Goal: Subscribe to service/newsletter

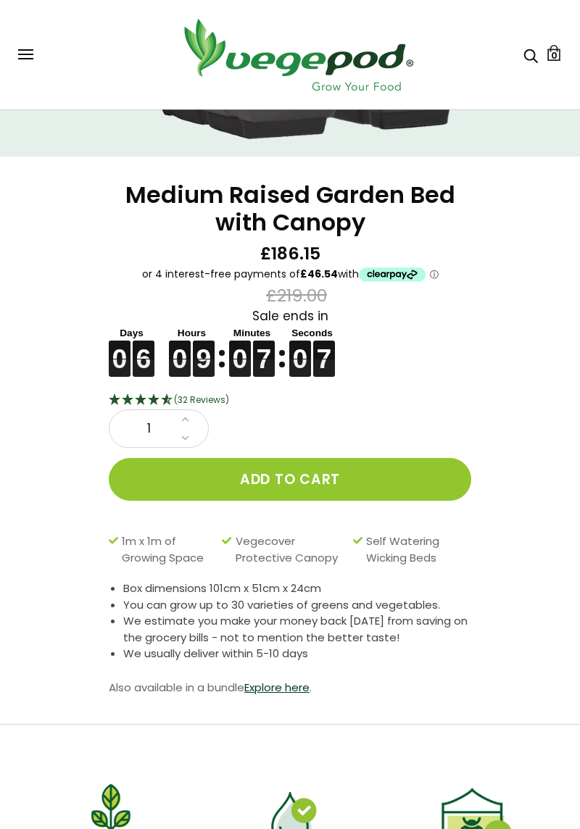
scroll to position [422, 0]
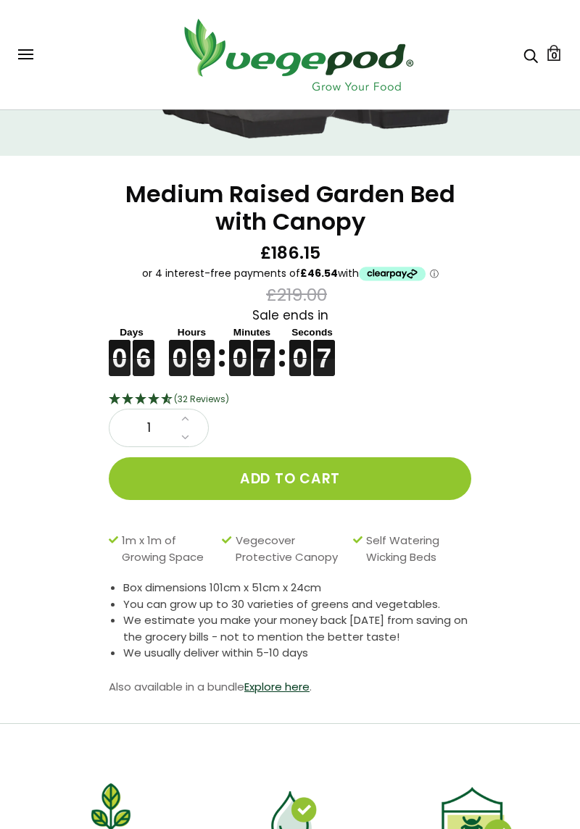
click at [301, 688] on link "Explore here" at bounding box center [276, 686] width 65 height 15
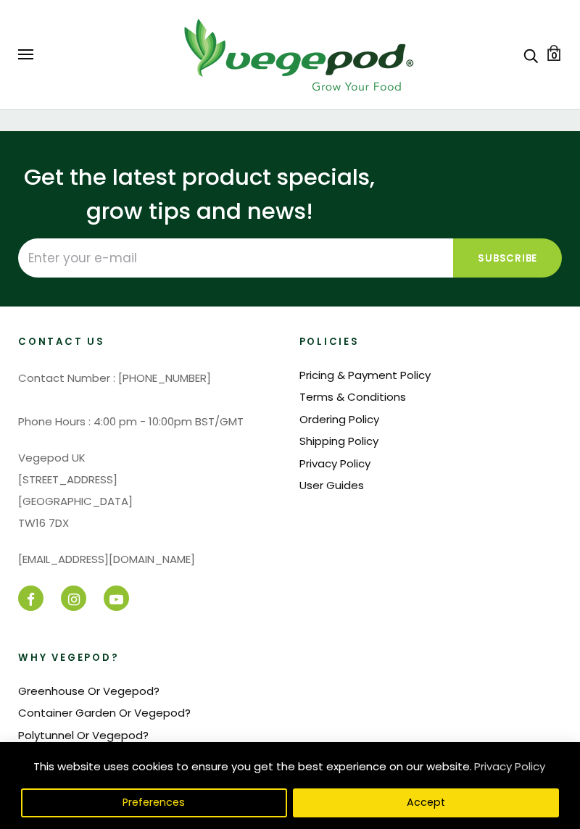
scroll to position [1814, 0]
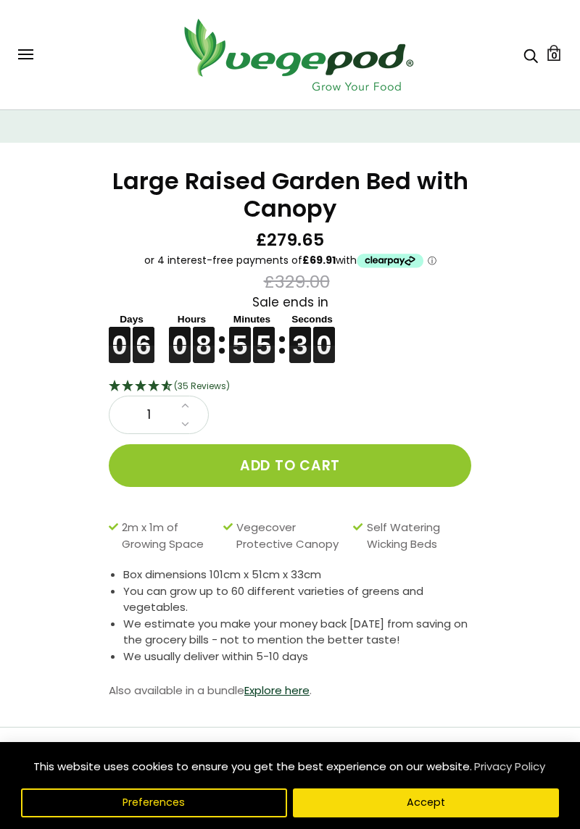
scroll to position [440, 0]
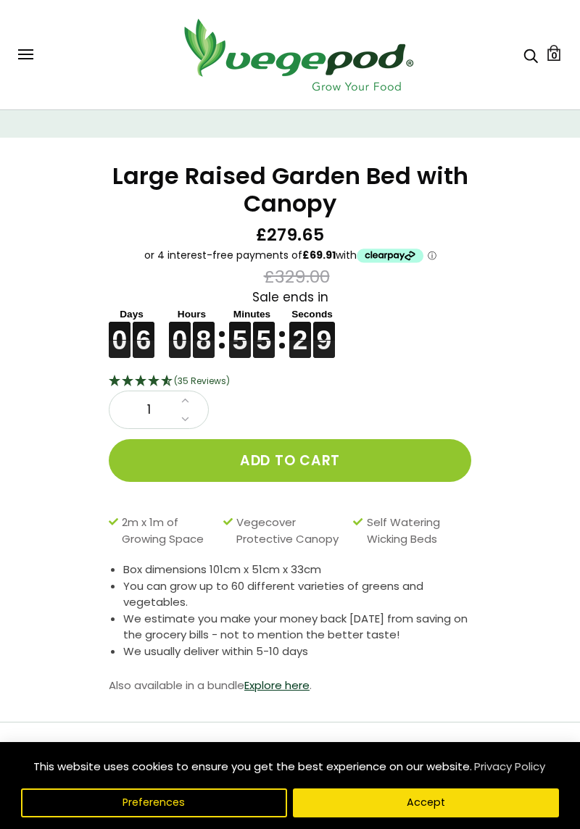
click at [300, 691] on link "Explore here" at bounding box center [276, 685] width 65 height 15
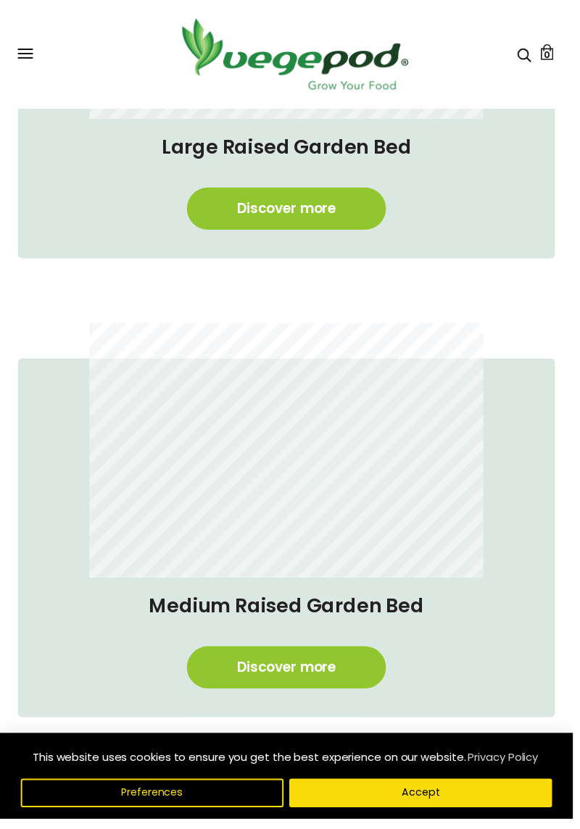
scroll to position [783, 0]
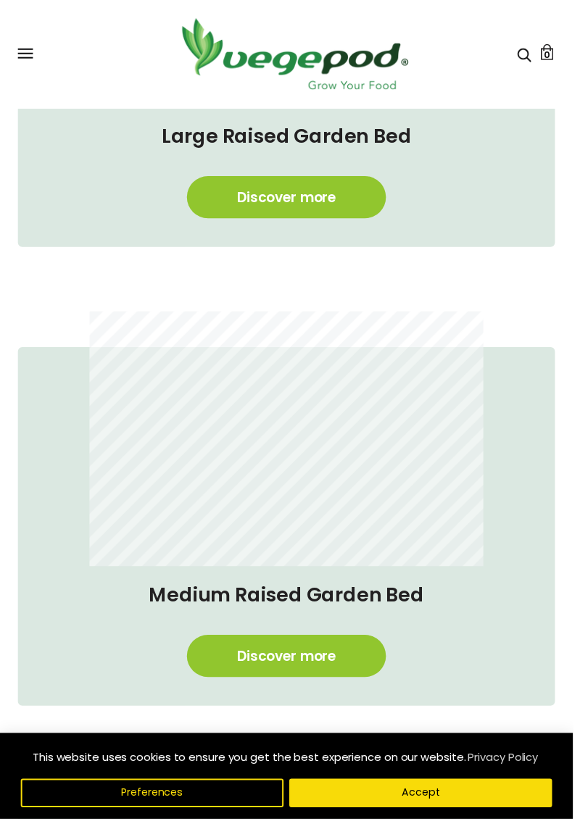
click at [339, 678] on link "Discover more" at bounding box center [289, 664] width 201 height 43
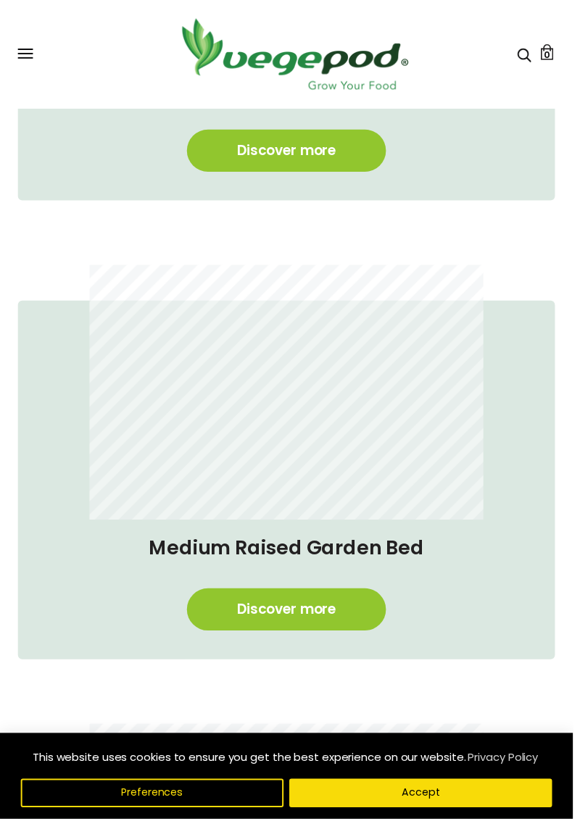
scroll to position [0, 266]
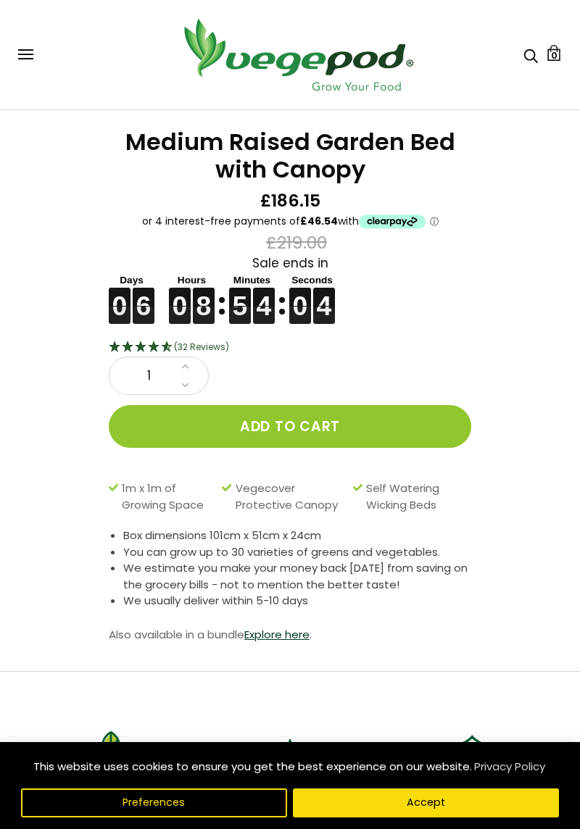
scroll to position [475, 0]
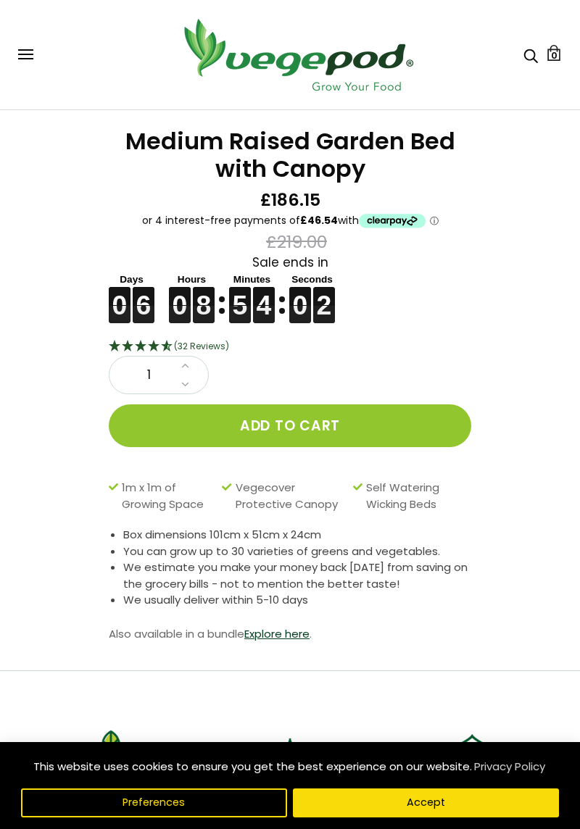
click at [297, 638] on link "Explore here" at bounding box center [276, 633] width 65 height 15
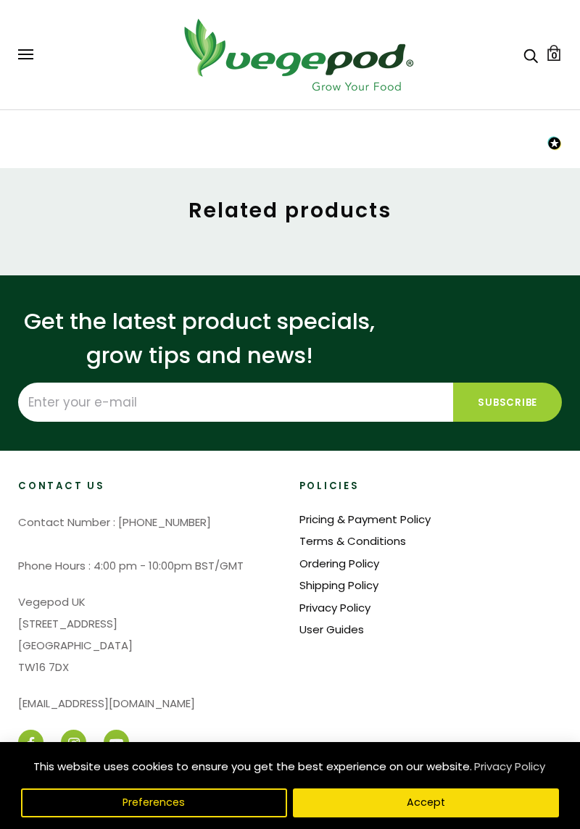
scroll to position [1629, 0]
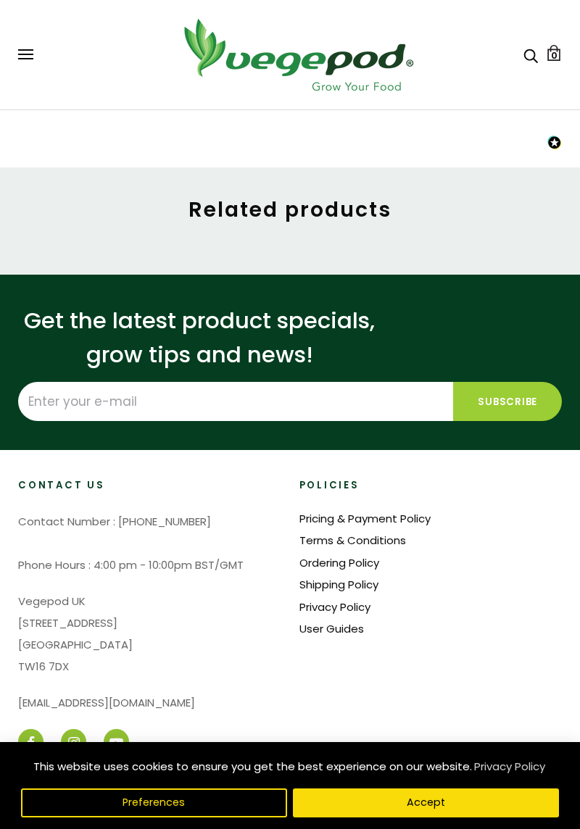
click at [133, 421] on input "Enter your e-mail" at bounding box center [235, 401] width 435 height 39
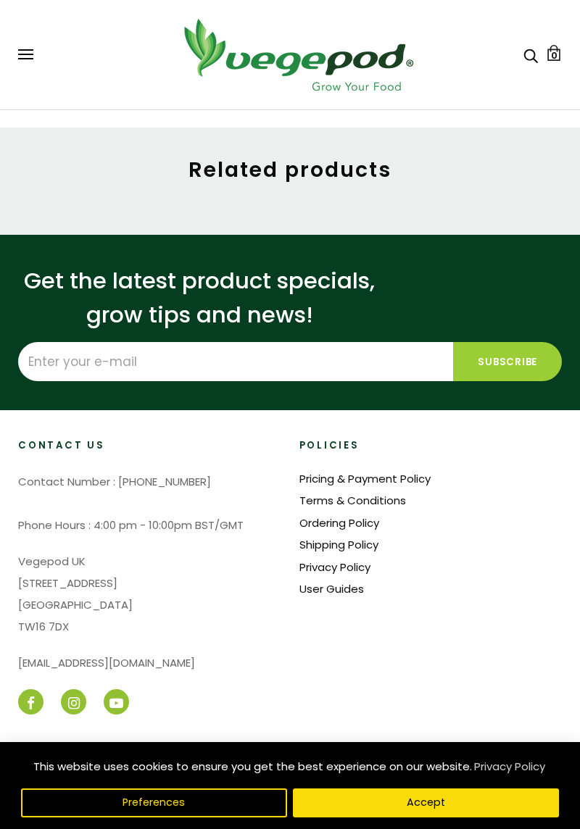
scroll to position [1675, 0]
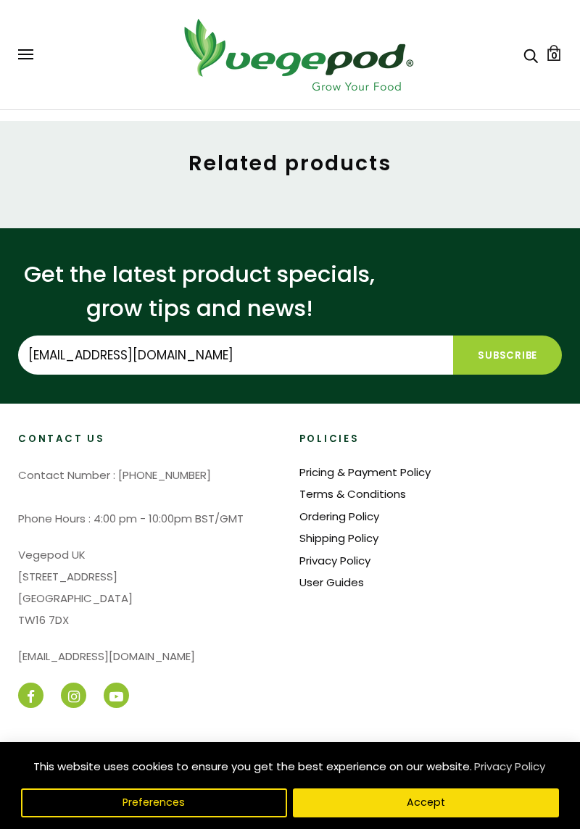
type input "Francisf324@gmail.com"
click at [504, 375] on input "Subscribe" at bounding box center [507, 355] width 109 height 39
